Goal: Information Seeking & Learning: Learn about a topic

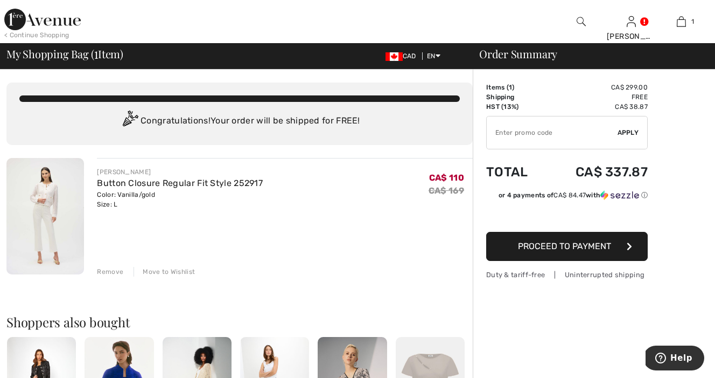
click at [46, 199] on img at bounding box center [45, 216] width 78 height 116
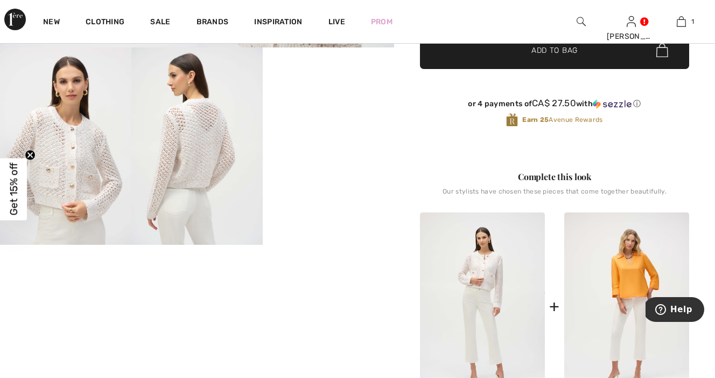
scroll to position [355, 0]
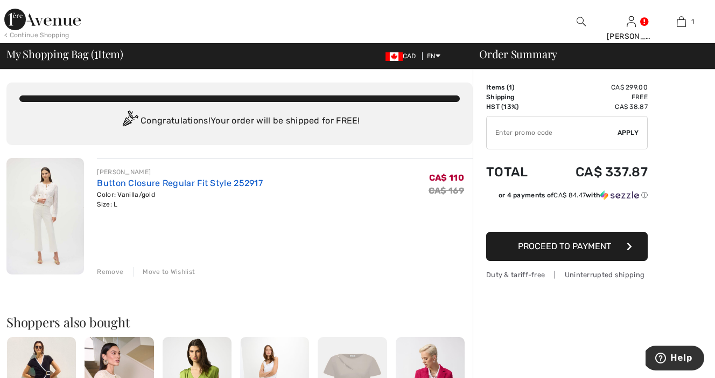
click at [145, 182] on link "Button Closure Regular Fit Style 252917" at bounding box center [180, 183] width 166 height 10
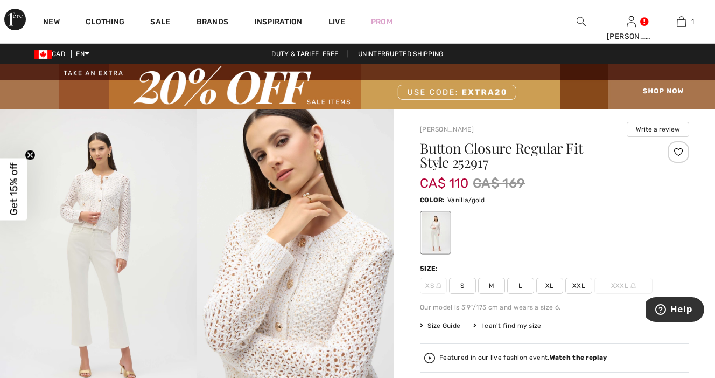
click at [520, 285] on span "L" at bounding box center [520, 285] width 27 height 16
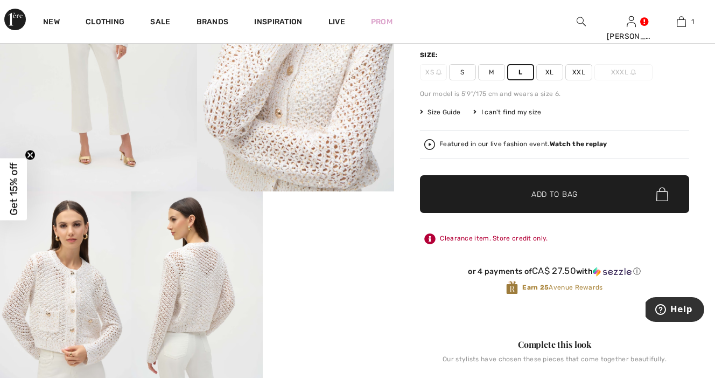
scroll to position [228, 0]
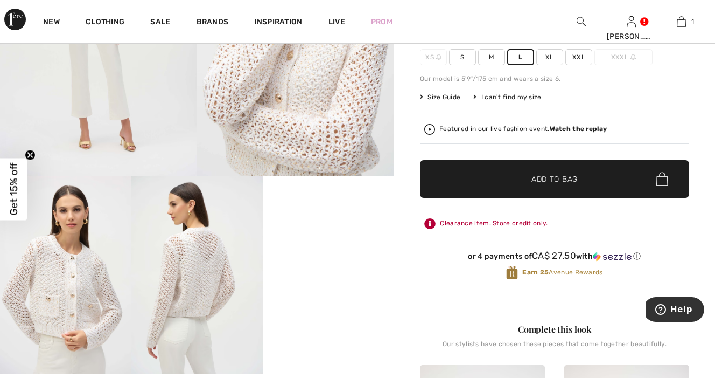
click at [554, 176] on span "Add to Bag" at bounding box center [555, 178] width 46 height 11
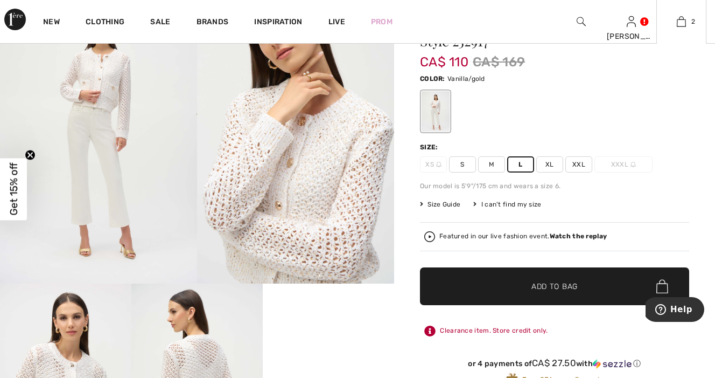
scroll to position [120, 0]
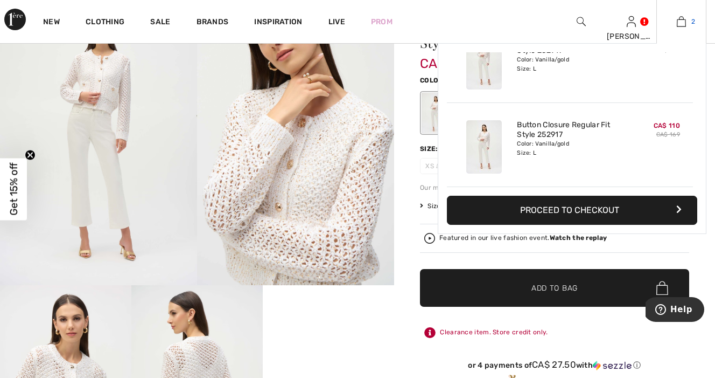
click at [684, 21] on img at bounding box center [681, 21] width 9 height 13
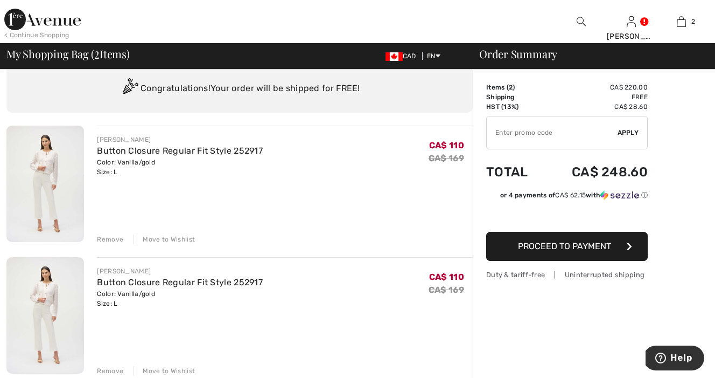
scroll to position [33, 0]
click at [110, 237] on div "Remove" at bounding box center [110, 239] width 26 height 10
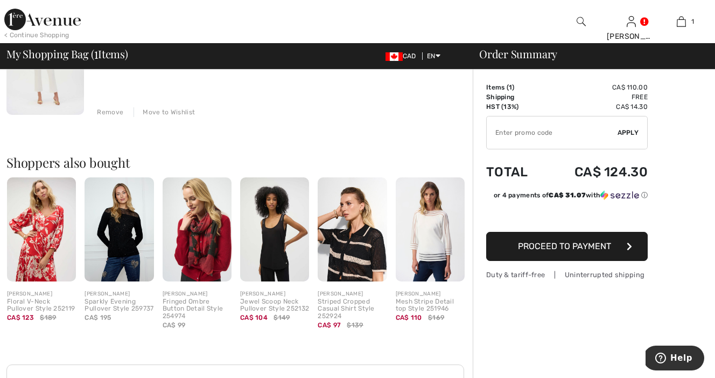
scroll to position [0, 0]
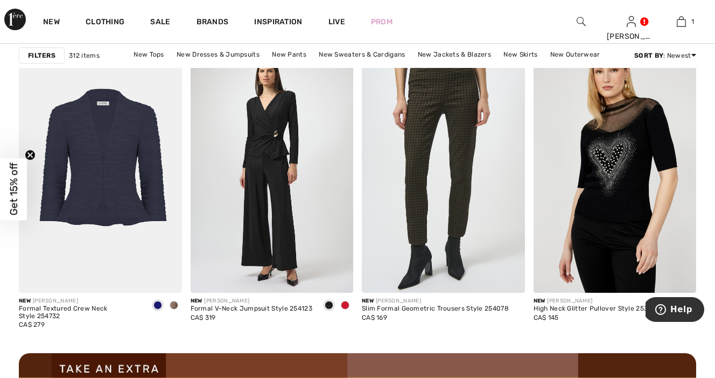
scroll to position [2118, 0]
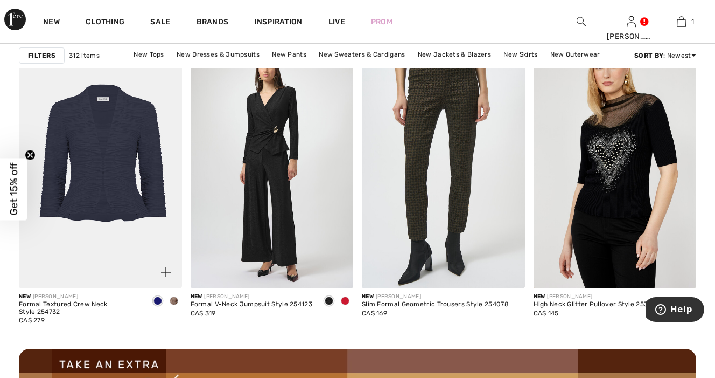
click at [174, 303] on span at bounding box center [174, 300] width 9 height 9
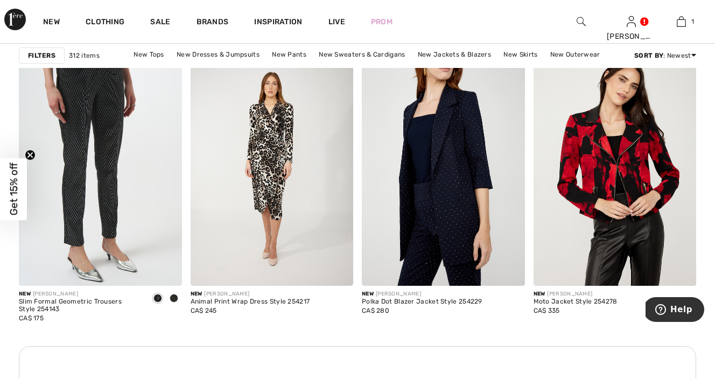
scroll to position [3480, 0]
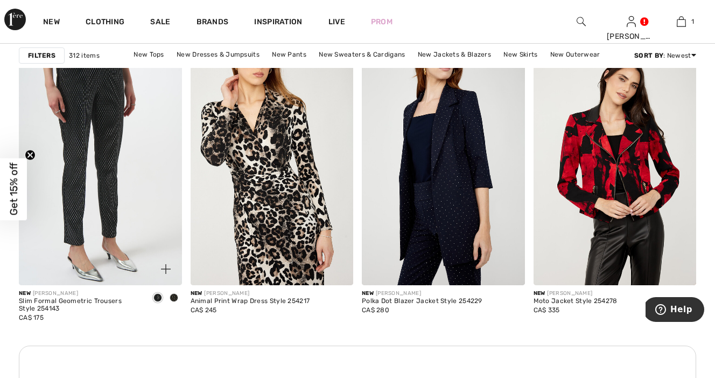
click at [174, 297] on span at bounding box center [174, 297] width 9 height 9
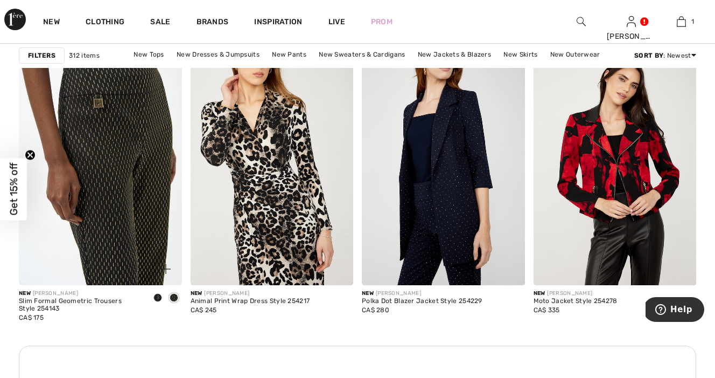
click at [103, 189] on img at bounding box center [100, 162] width 163 height 244
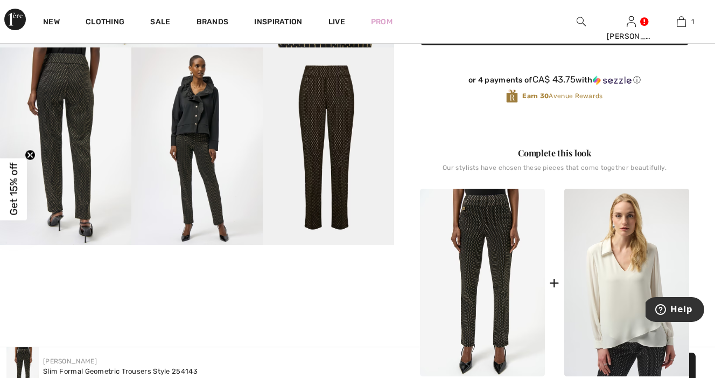
scroll to position [378, 0]
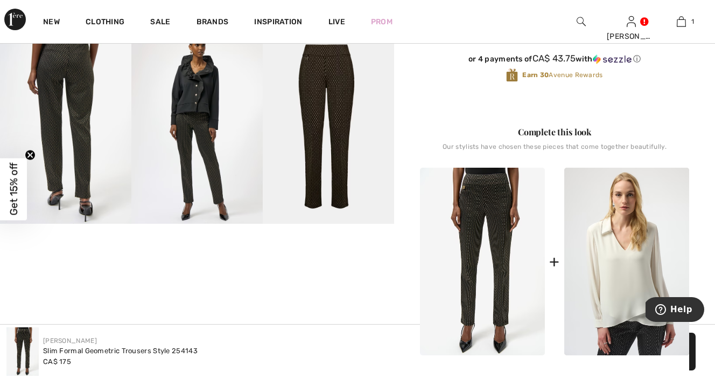
click at [181, 147] on img at bounding box center [196, 124] width 131 height 197
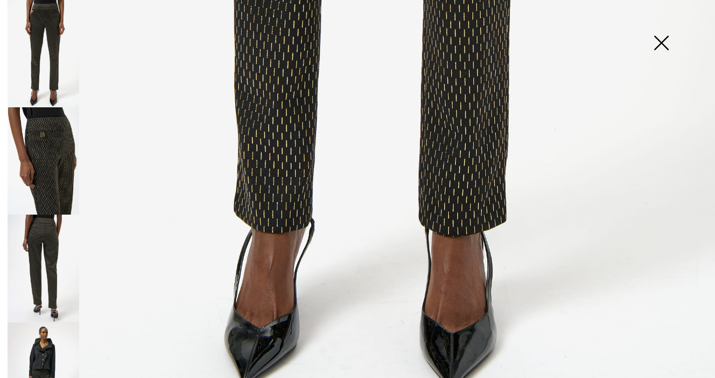
scroll to position [671, 0]
click at [52, 276] on img at bounding box center [44, 267] width 72 height 107
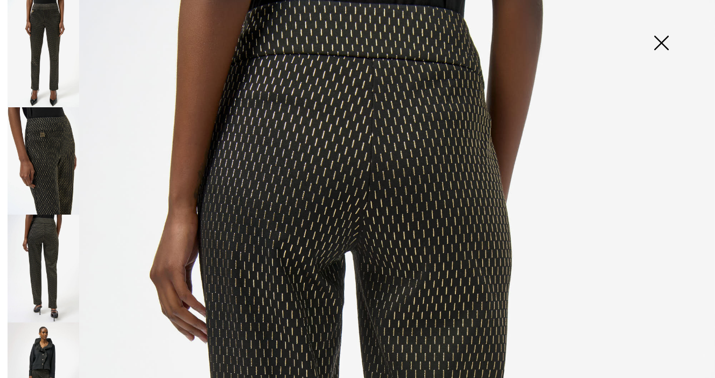
scroll to position [0, 0]
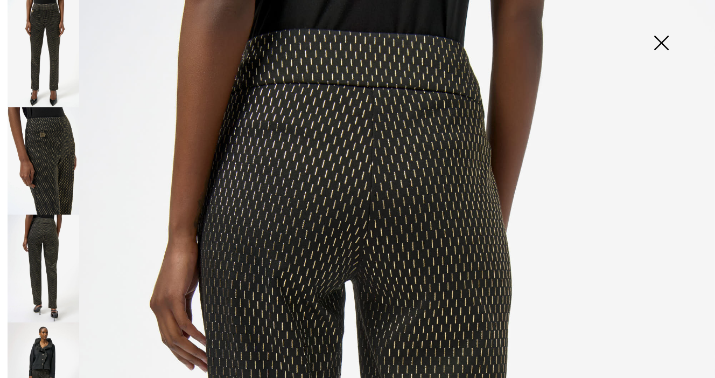
click at [661, 46] on img at bounding box center [661, 43] width 54 height 55
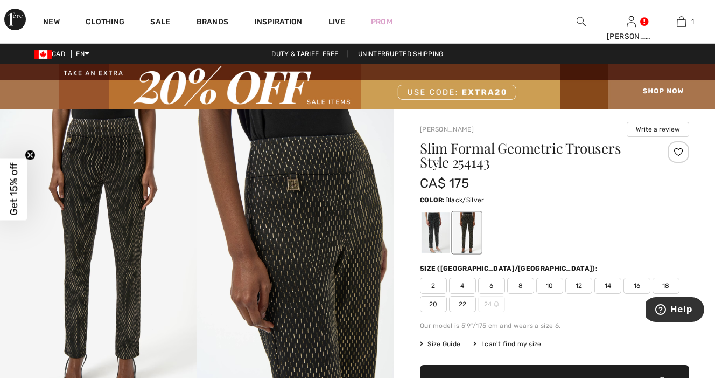
click at [434, 233] on div at bounding box center [436, 232] width 28 height 40
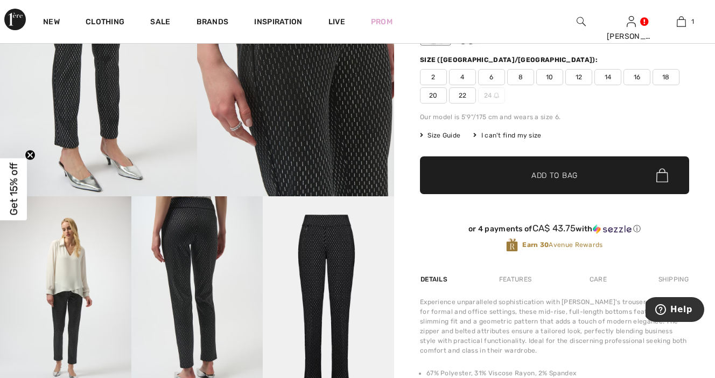
scroll to position [214, 0]
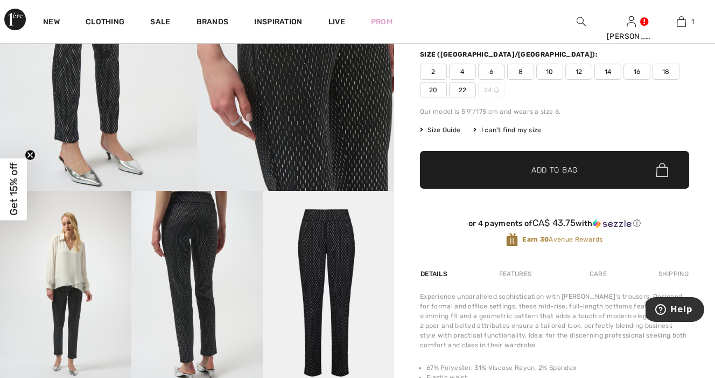
click at [69, 277] on img at bounding box center [65, 289] width 131 height 197
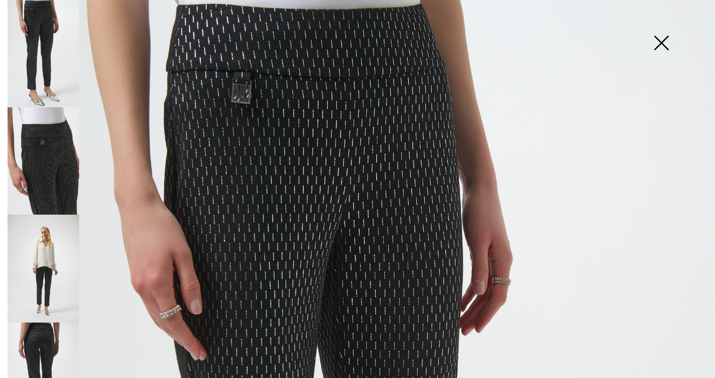
click at [45, 266] on img at bounding box center [44, 267] width 72 height 107
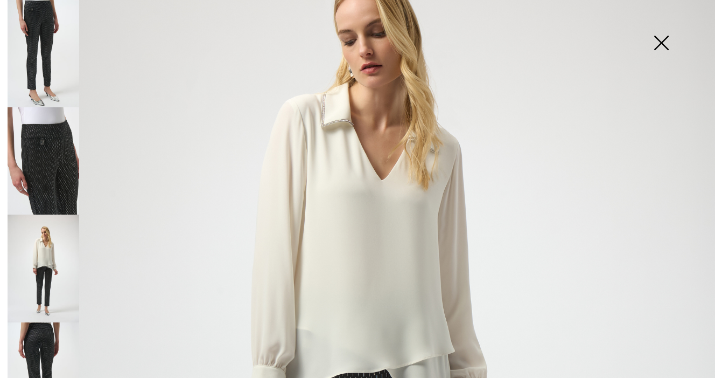
scroll to position [142, 0]
click at [662, 44] on img at bounding box center [661, 43] width 54 height 55
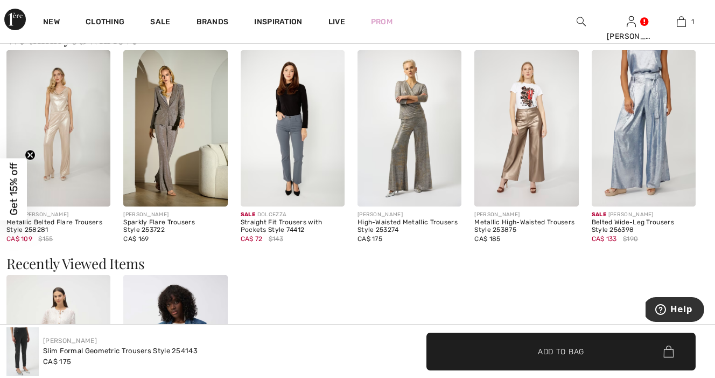
scroll to position [989, 0]
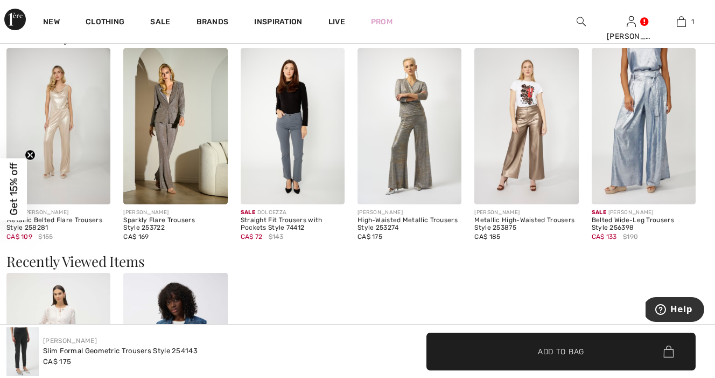
click at [166, 155] on img at bounding box center [175, 126] width 104 height 156
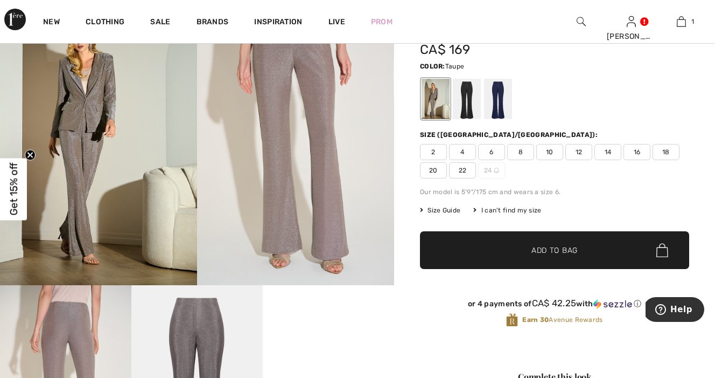
scroll to position [119, 0]
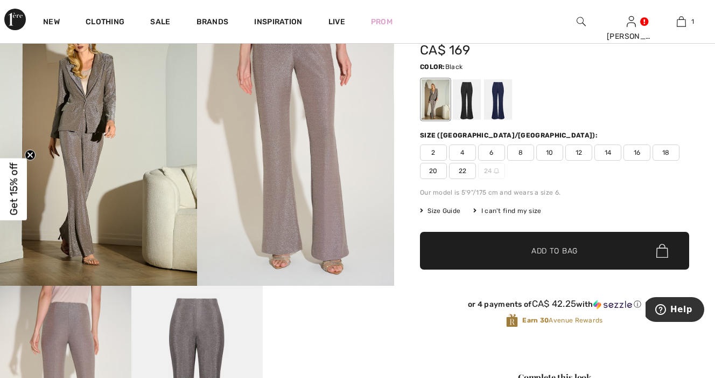
click at [469, 106] on div at bounding box center [467, 99] width 28 height 40
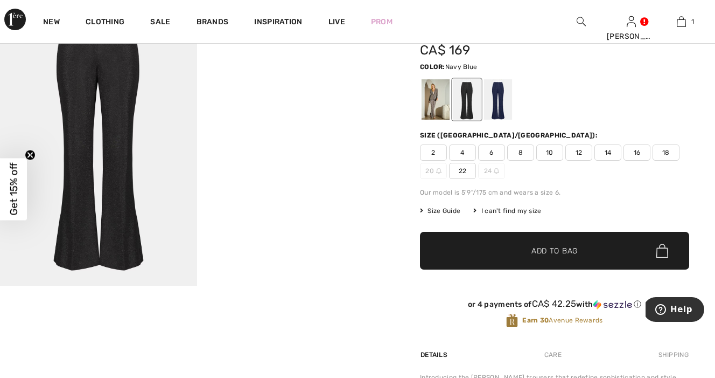
click at [499, 103] on div at bounding box center [498, 99] width 28 height 40
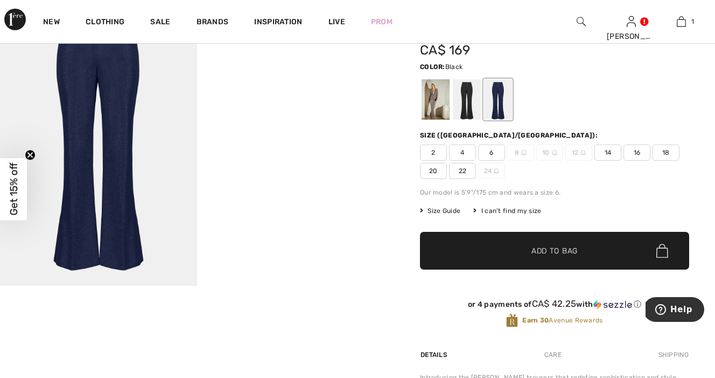
click at [464, 110] on div at bounding box center [467, 99] width 28 height 40
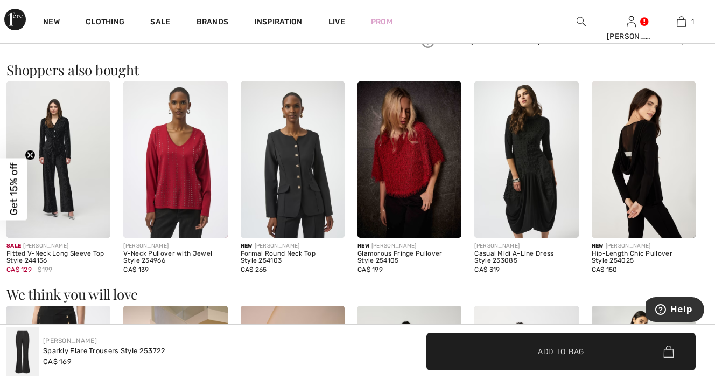
scroll to position [725, 0]
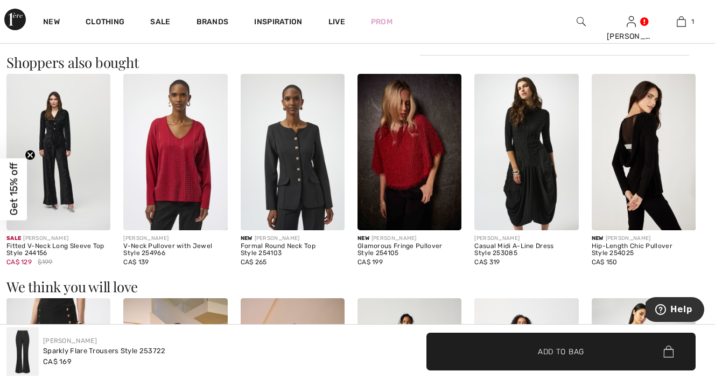
click at [415, 137] on img at bounding box center [410, 152] width 104 height 156
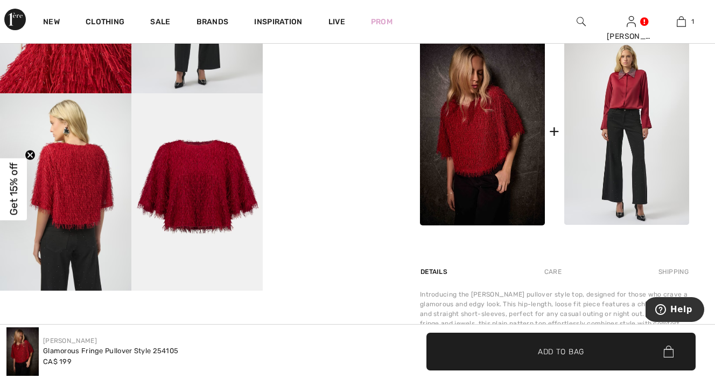
scroll to position [511, 0]
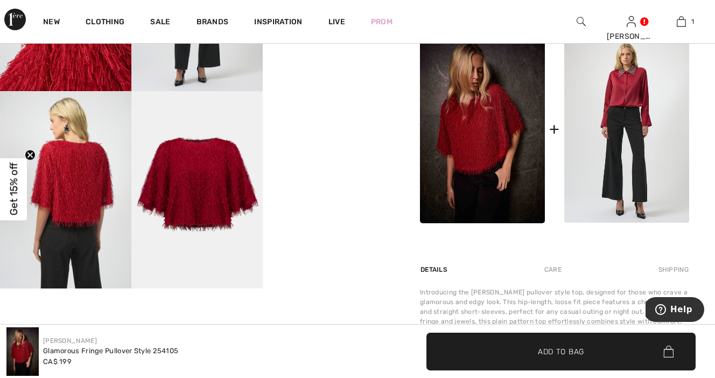
click at [208, 194] on img at bounding box center [196, 189] width 131 height 197
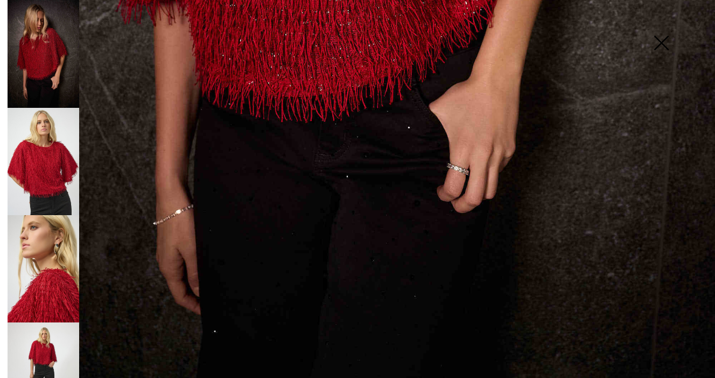
scroll to position [695, 0]
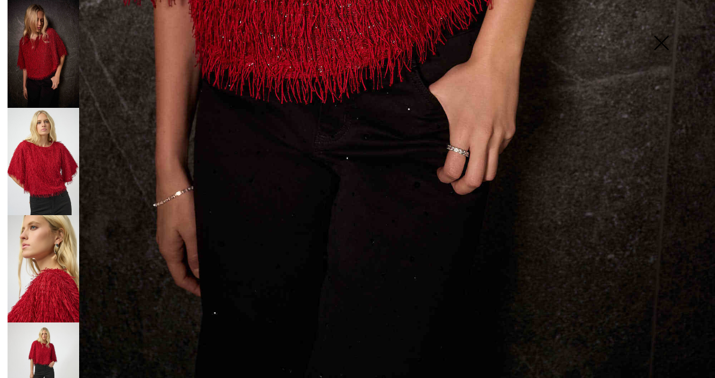
click at [47, 286] on img at bounding box center [44, 268] width 72 height 107
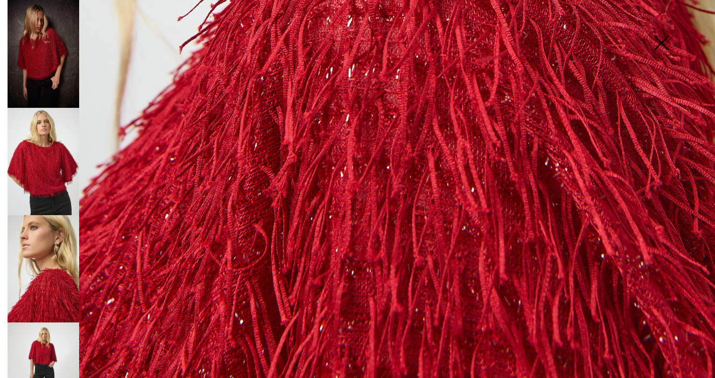
scroll to position [694, 0]
click at [47, 74] on img at bounding box center [44, 54] width 72 height 108
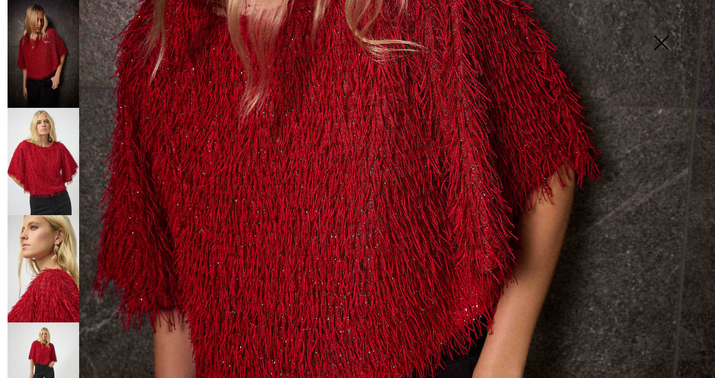
scroll to position [364, 0]
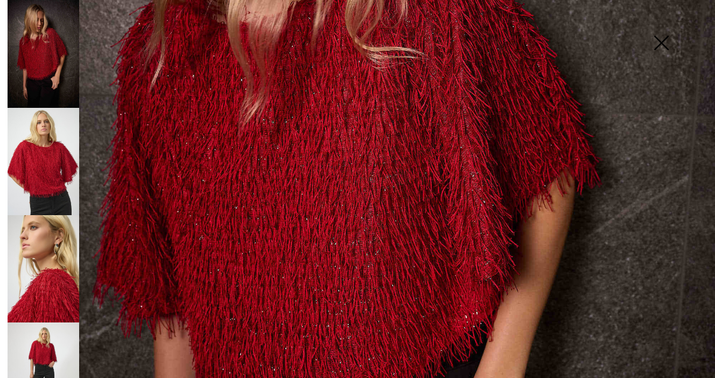
click at [43, 346] on img at bounding box center [44, 375] width 72 height 107
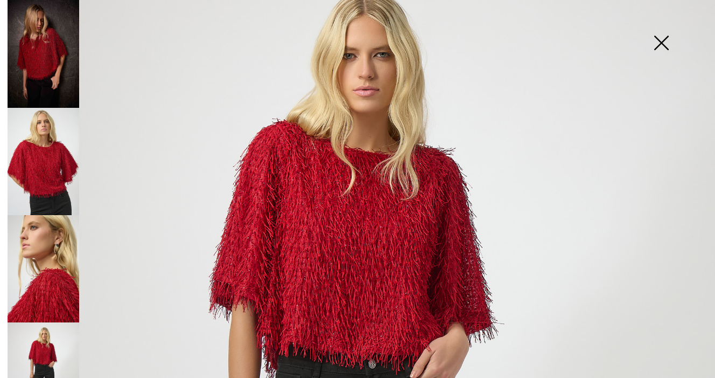
scroll to position [0, 0]
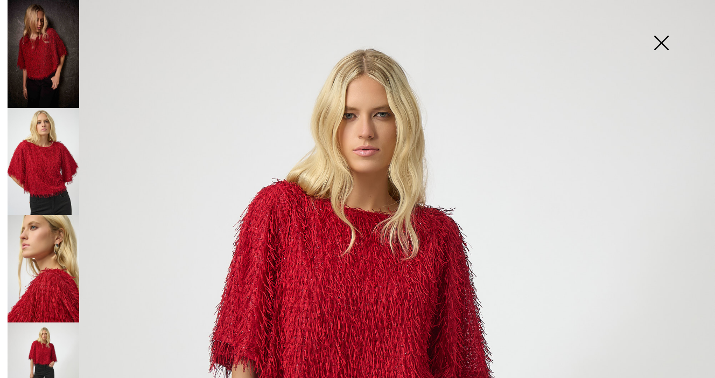
click at [665, 43] on img at bounding box center [661, 43] width 54 height 55
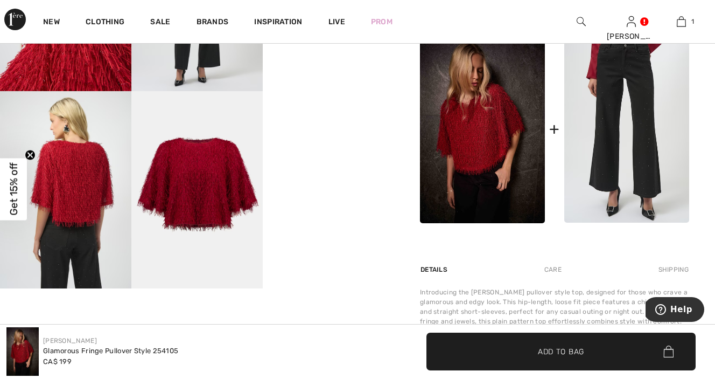
click at [606, 147] on img at bounding box center [626, 128] width 125 height 187
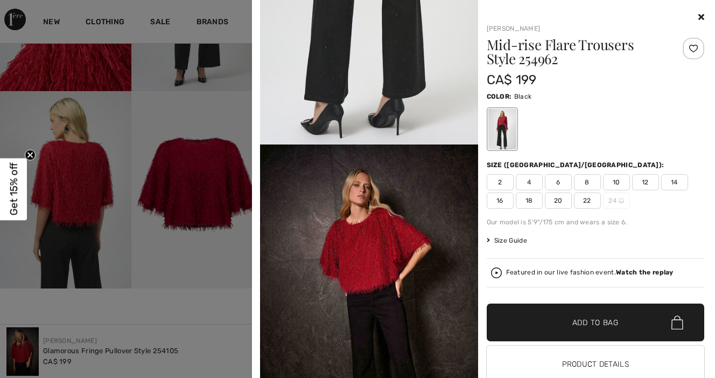
scroll to position [1278, 0]
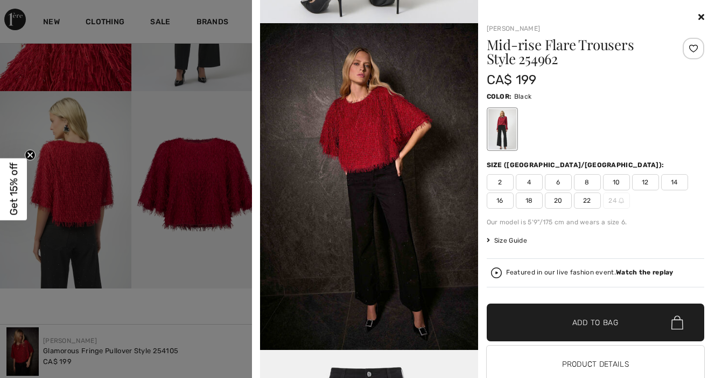
scroll to position [1392, 0]
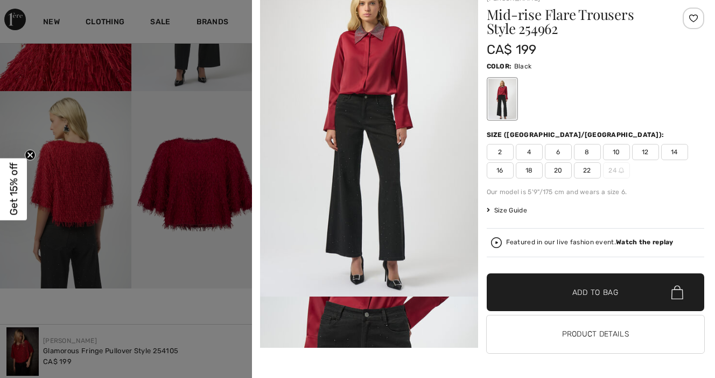
scroll to position [0, 0]
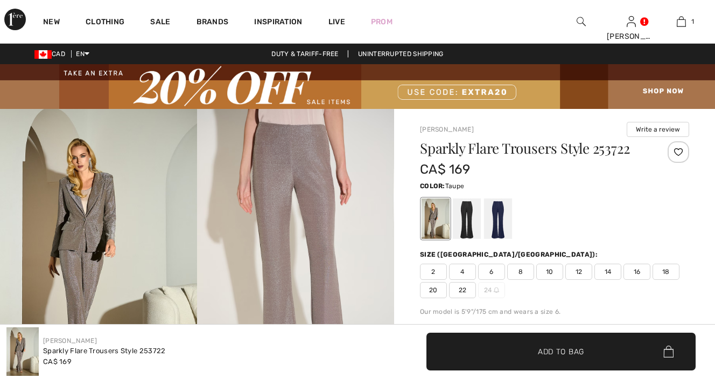
checkbox input "true"
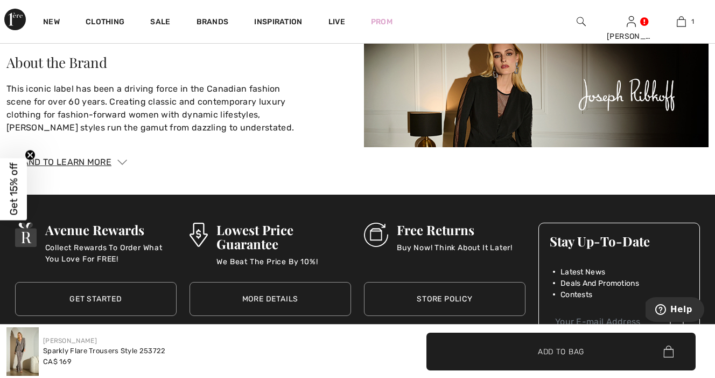
scroll to position [1869, 0]
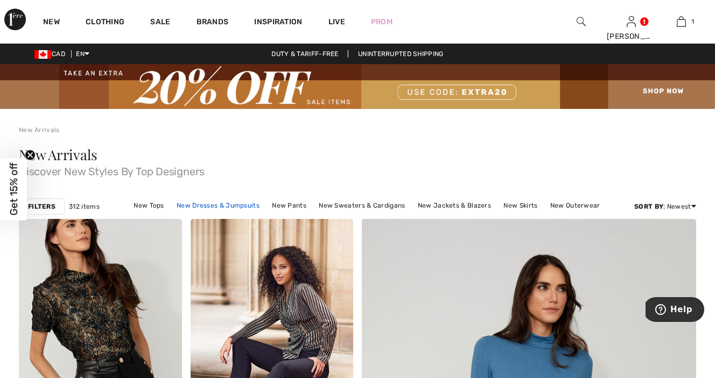
click at [243, 206] on link "New Dresses & Jumpsuits" at bounding box center [218, 205] width 94 height 14
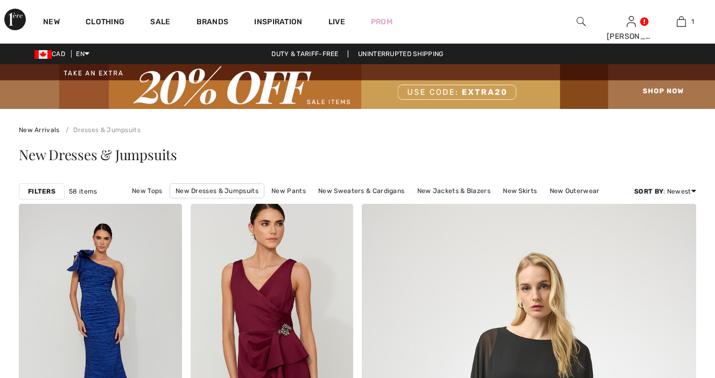
checkbox input "true"
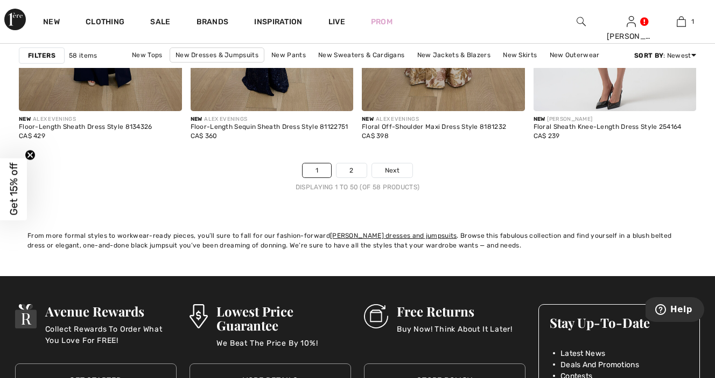
scroll to position [4662, 0]
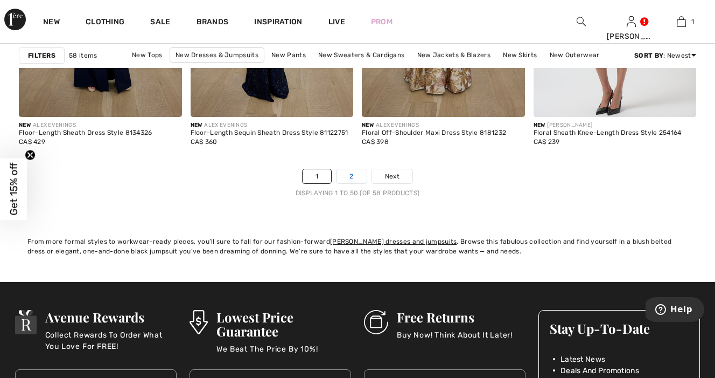
click at [352, 178] on link "2" at bounding box center [352, 176] width 30 height 14
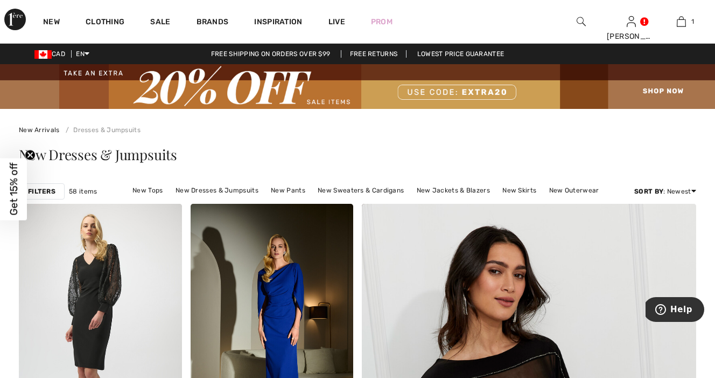
click at [579, 22] on img at bounding box center [581, 21] width 9 height 13
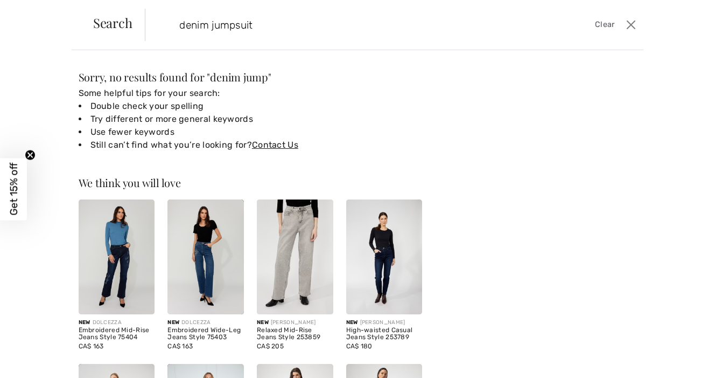
type input "denim jumpsuit"
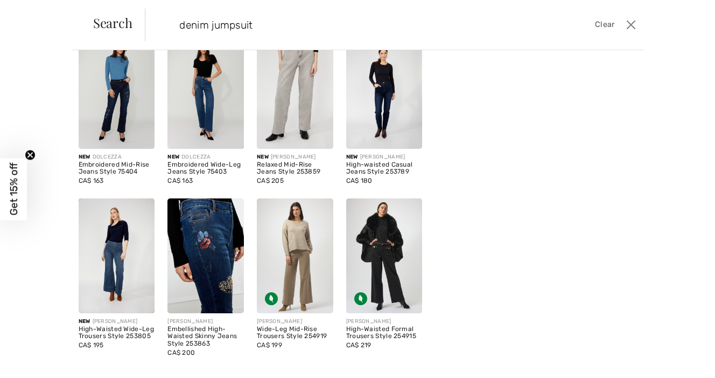
scroll to position [207, 0]
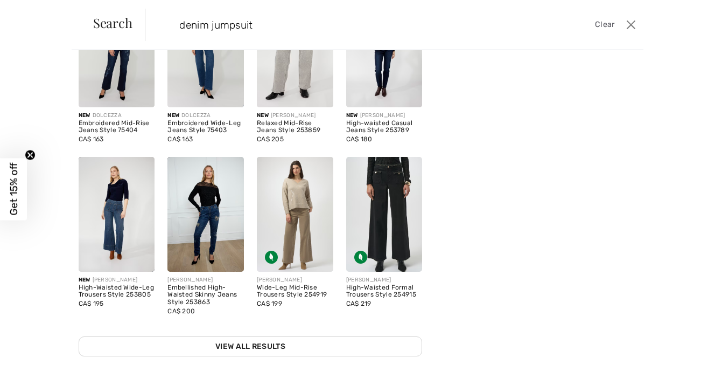
click at [385, 192] on img at bounding box center [384, 214] width 76 height 115
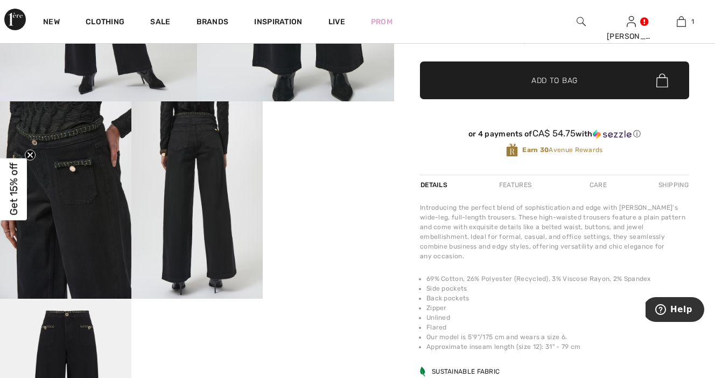
scroll to position [304, 0]
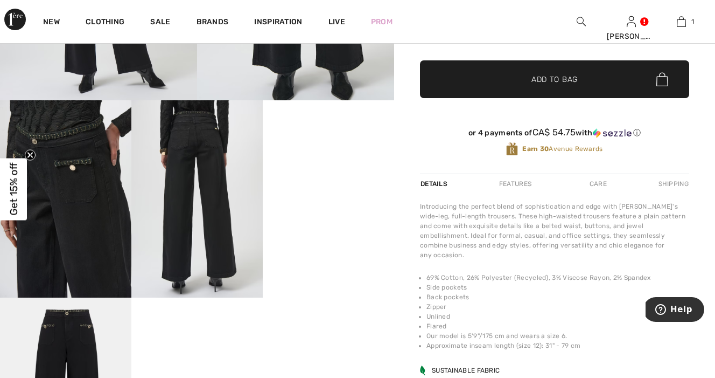
click at [97, 168] on img at bounding box center [65, 198] width 131 height 197
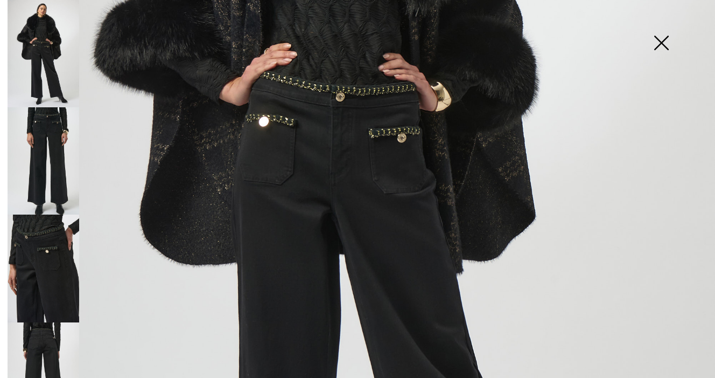
scroll to position [330, 0]
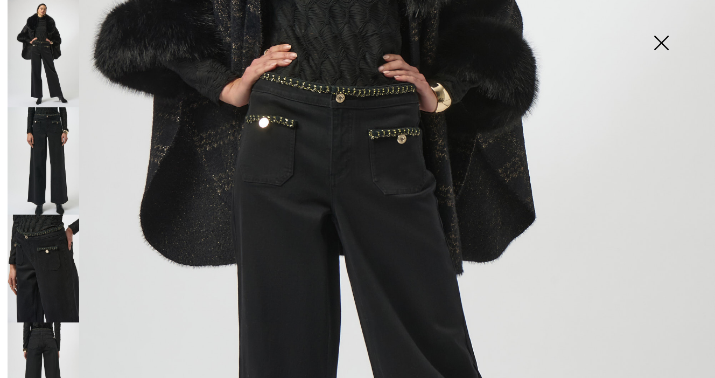
click at [660, 41] on img at bounding box center [661, 43] width 54 height 55
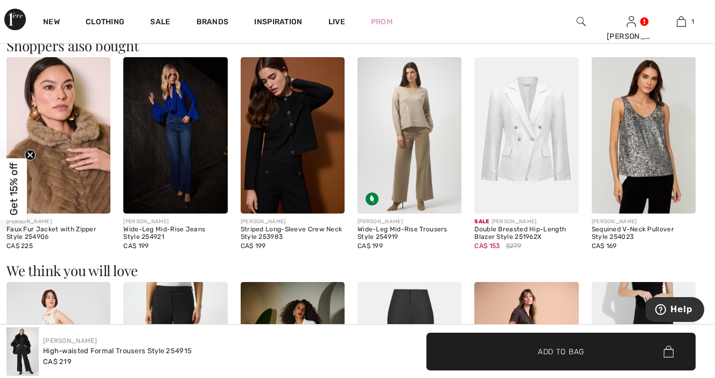
scroll to position [765, 0]
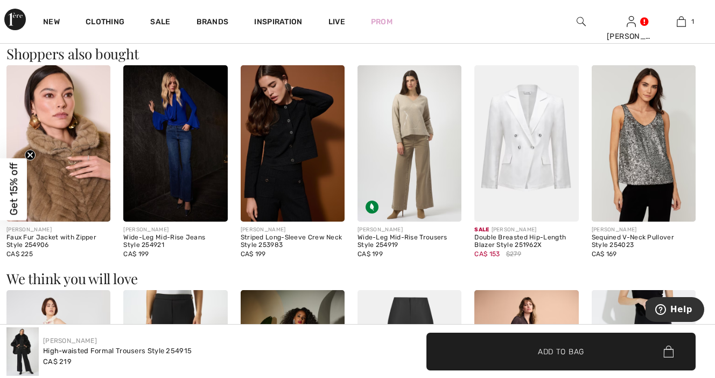
click at [520, 162] on img at bounding box center [526, 143] width 104 height 156
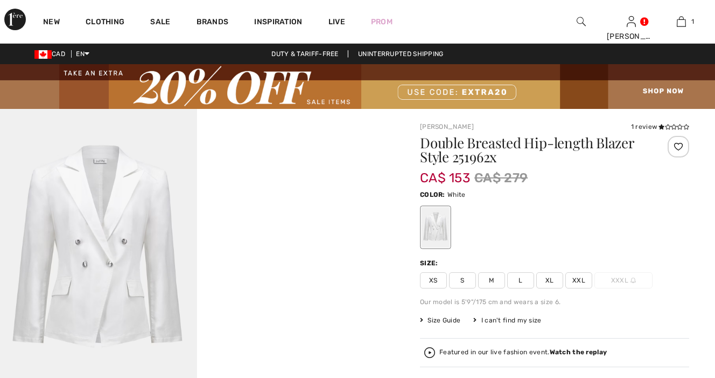
checkbox input "true"
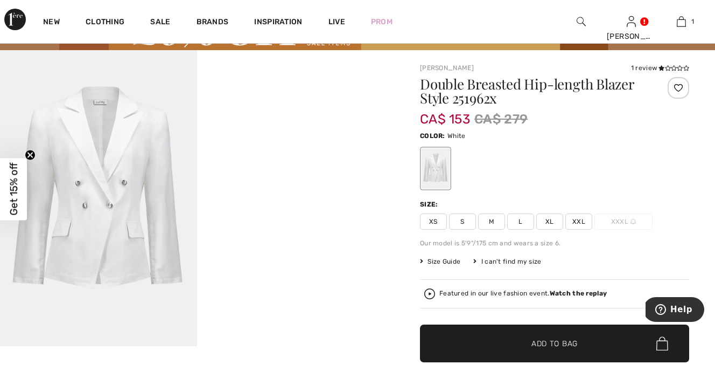
scroll to position [83, 0]
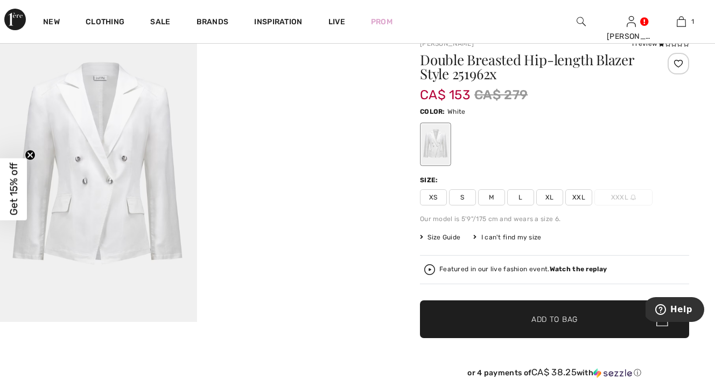
click at [522, 199] on span "L" at bounding box center [520, 197] width 27 height 16
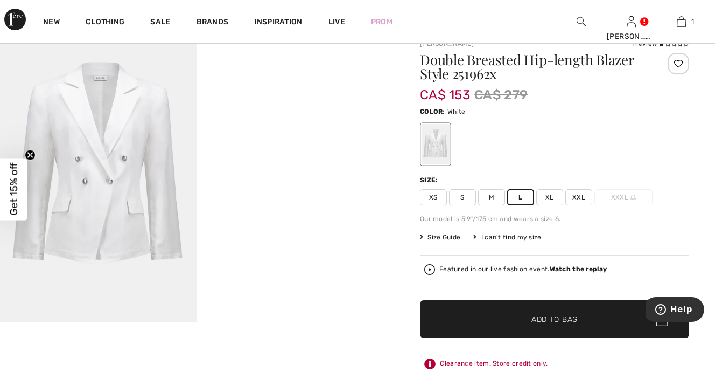
click at [130, 234] on img at bounding box center [98, 174] width 197 height 296
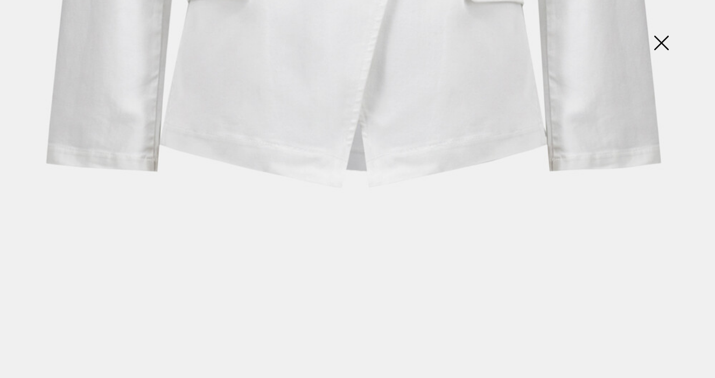
scroll to position [681, 0]
click at [663, 44] on img at bounding box center [661, 43] width 54 height 55
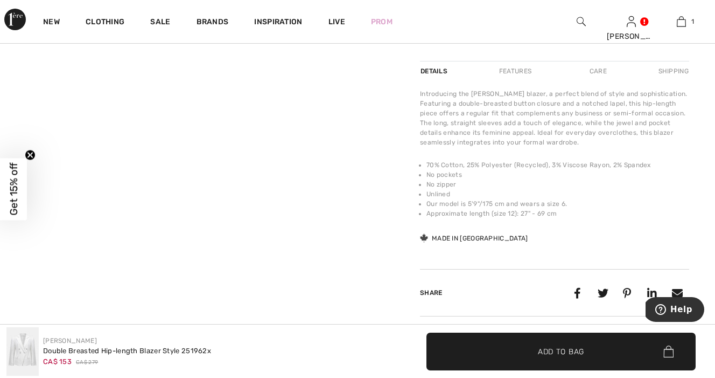
scroll to position [460, 0]
click at [518, 70] on div "Features" at bounding box center [515, 69] width 51 height 19
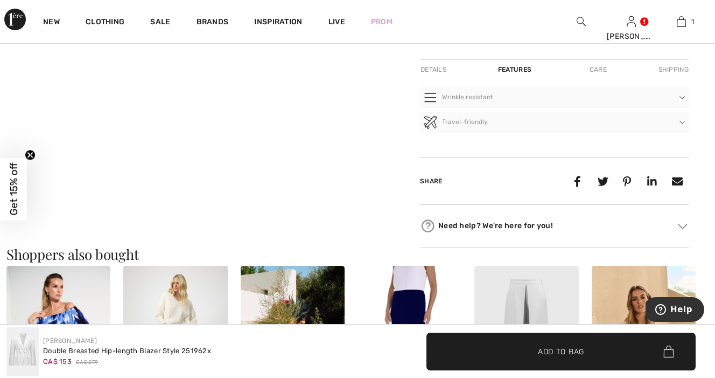
click at [599, 70] on div "Care" at bounding box center [599, 69] width 36 height 19
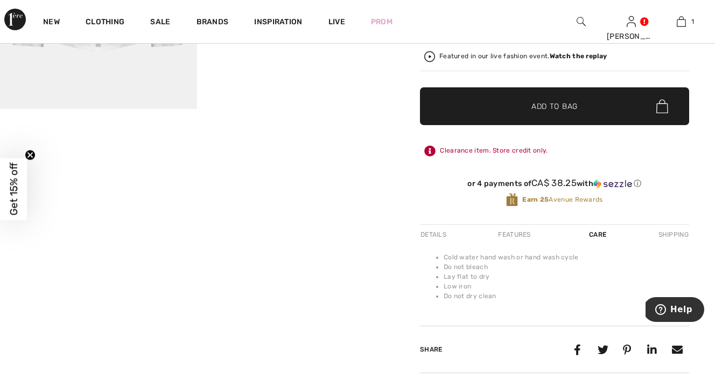
scroll to position [297, 0]
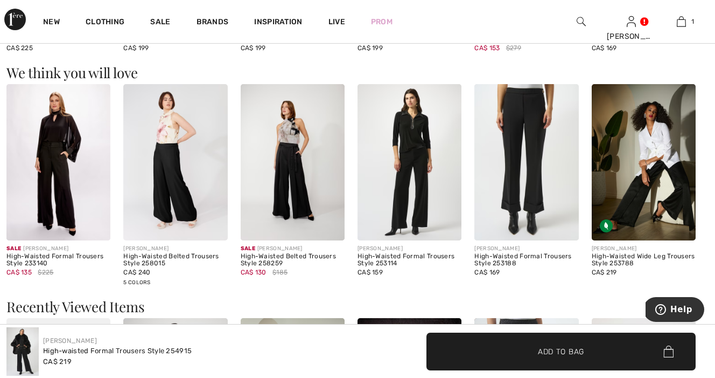
click at [416, 159] on img at bounding box center [410, 162] width 104 height 156
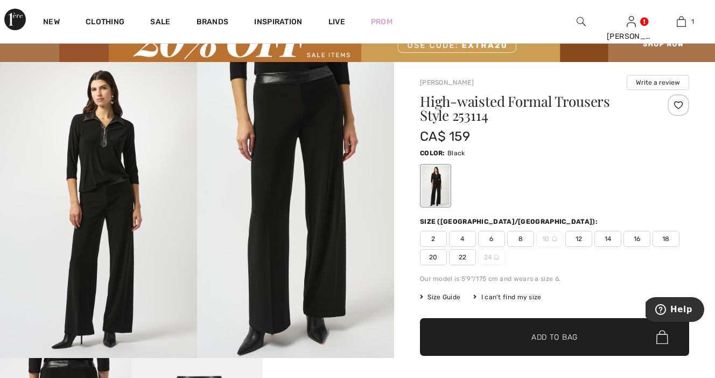
scroll to position [45, 0]
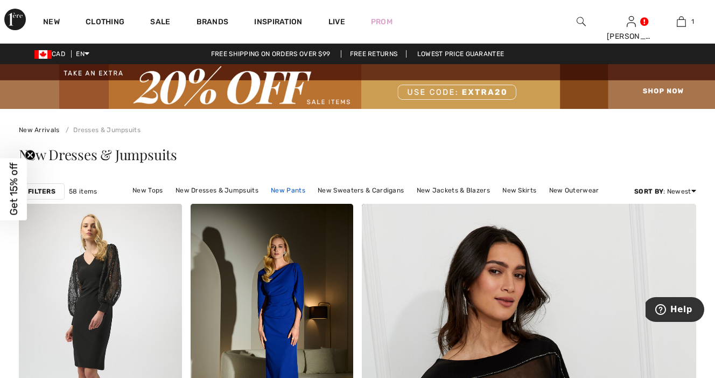
click at [295, 191] on link "New Pants" at bounding box center [287, 190] width 45 height 14
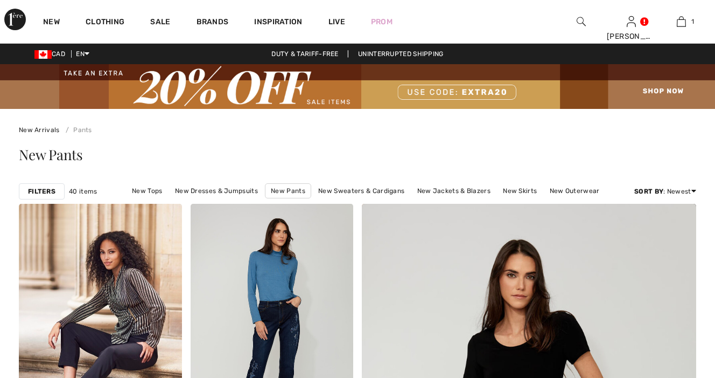
checkbox input "true"
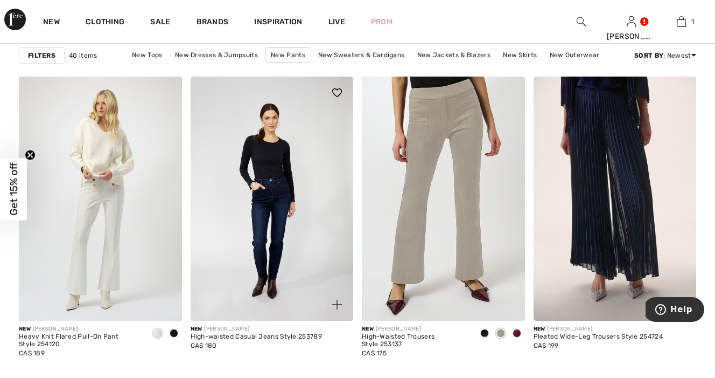
scroll to position [1458, 0]
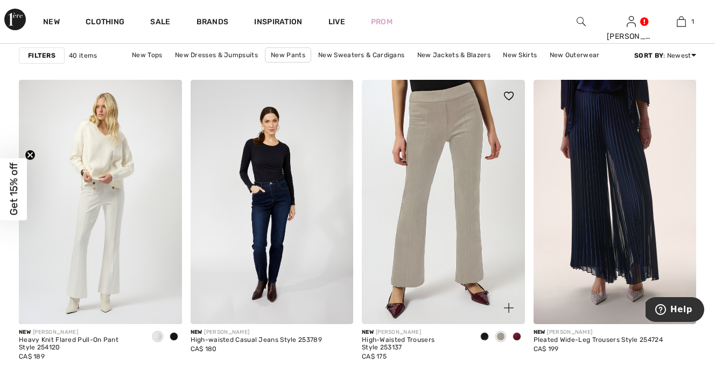
click at [517, 337] on span at bounding box center [517, 336] width 9 height 9
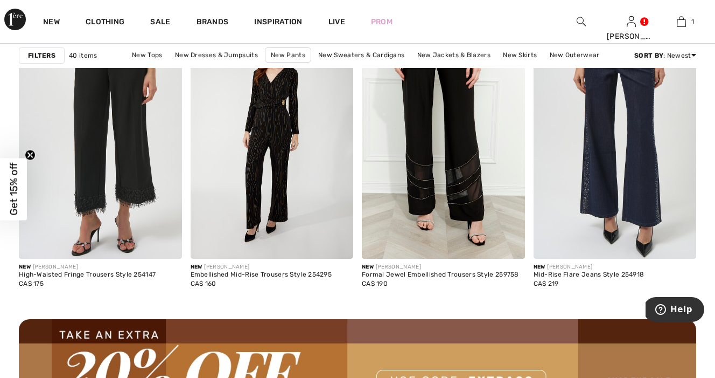
scroll to position [2134, 0]
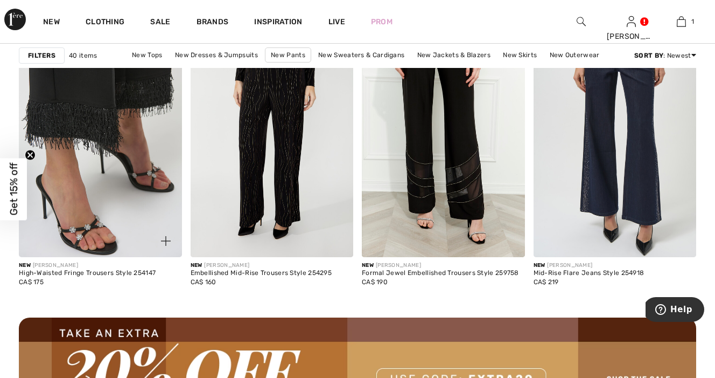
click at [94, 119] on img at bounding box center [100, 134] width 163 height 244
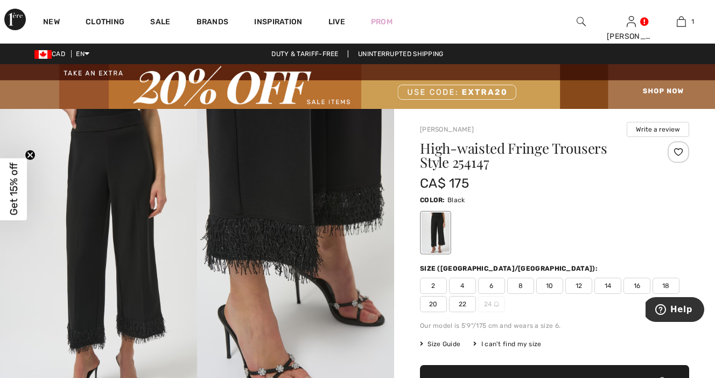
click at [266, 249] on img at bounding box center [295, 257] width 197 height 296
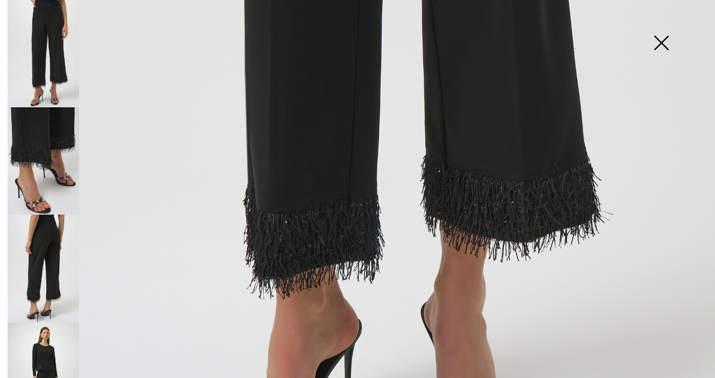
scroll to position [602, 0]
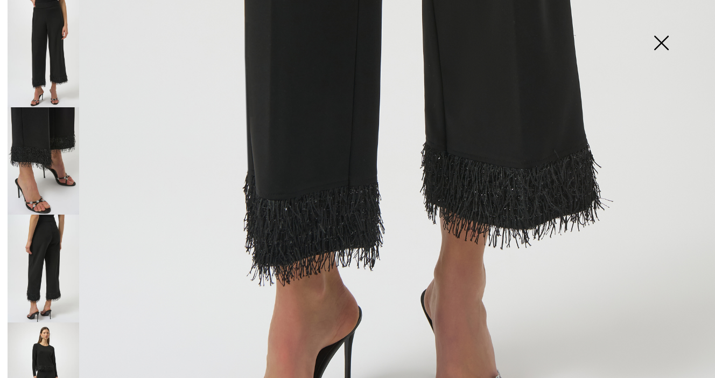
click at [46, 350] on img at bounding box center [44, 375] width 72 height 107
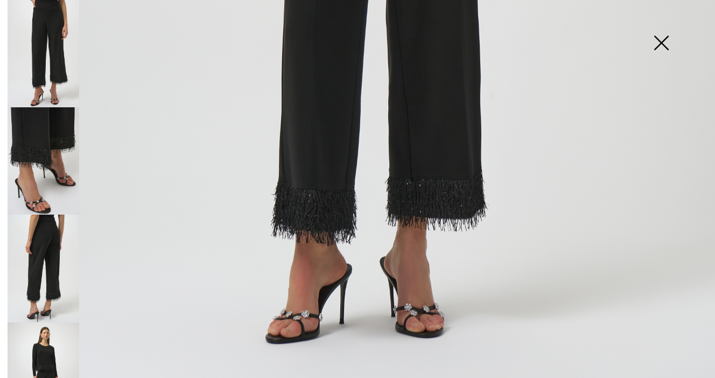
scroll to position [694, 0]
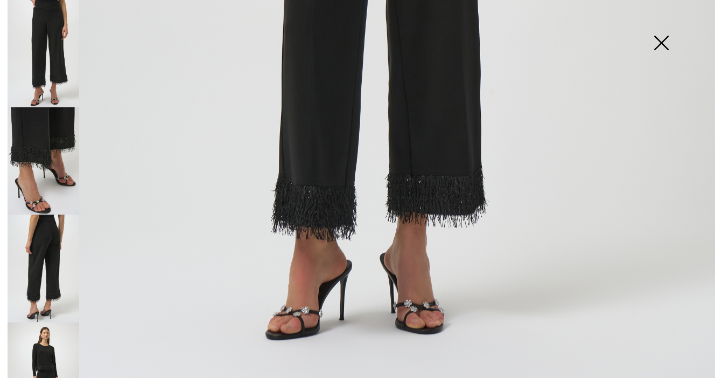
click at [662, 44] on img at bounding box center [661, 43] width 54 height 55
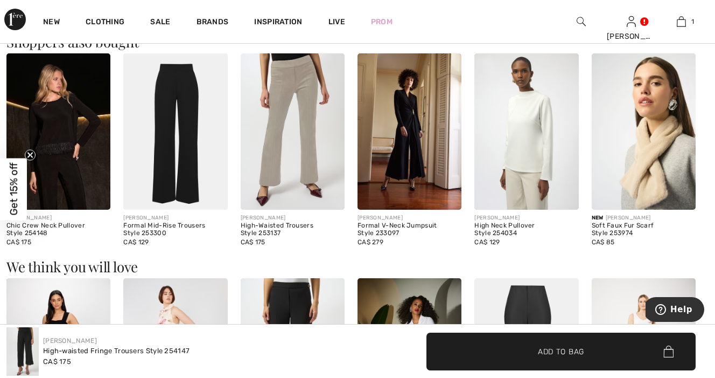
scroll to position [1080, 0]
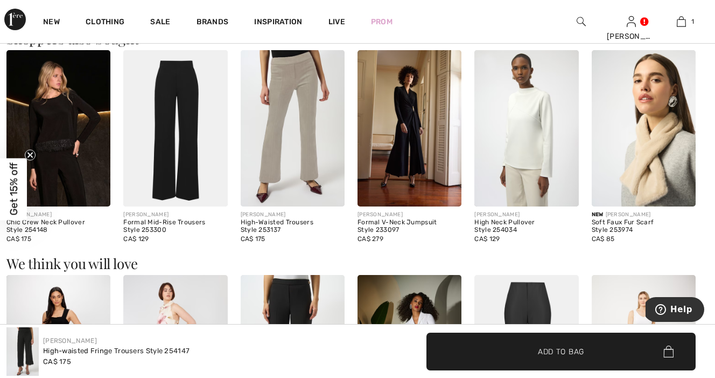
click at [61, 129] on img at bounding box center [58, 128] width 104 height 156
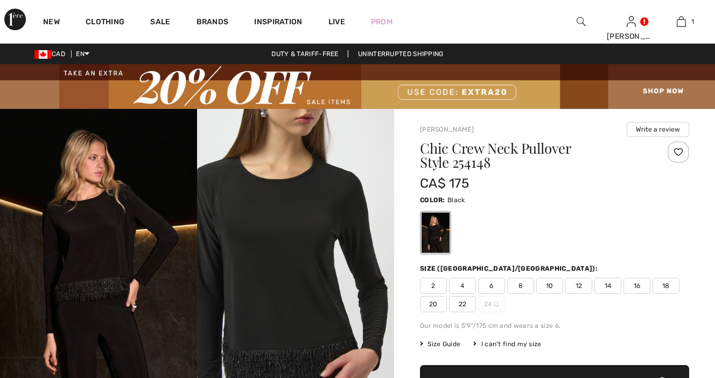
checkbox input "true"
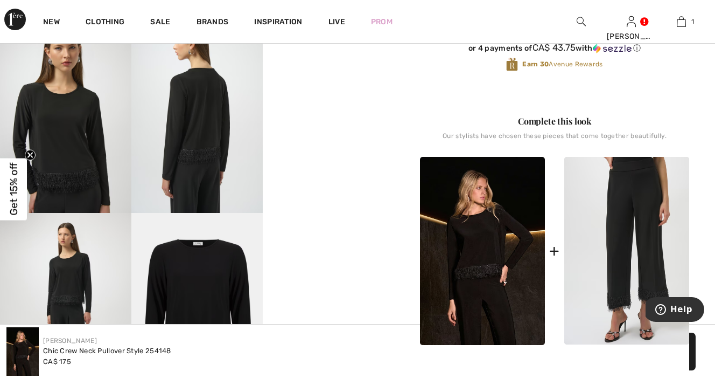
scroll to position [391, 0]
